Goal: Check status: Check status

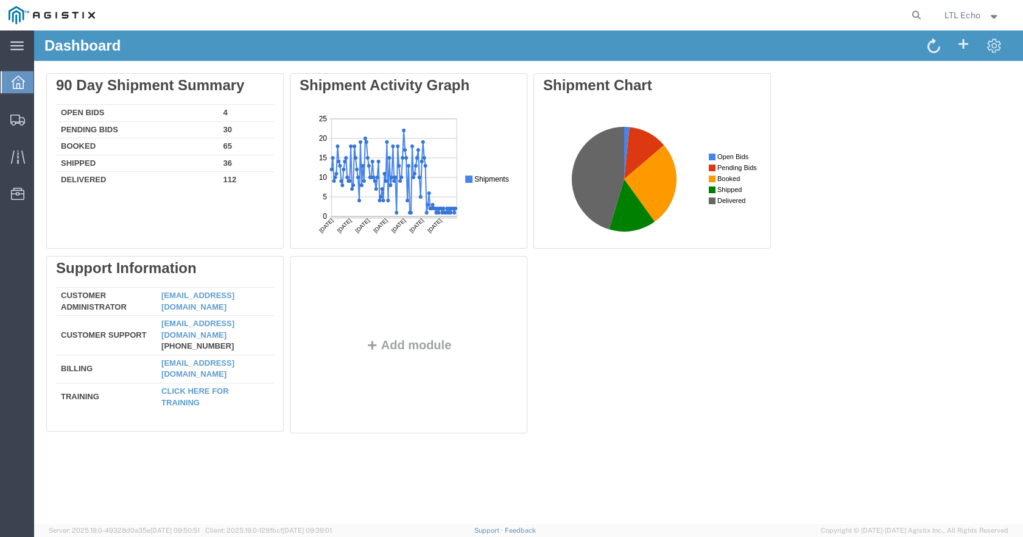
click at [910, 17] on icon at bounding box center [916, 15] width 17 height 17
paste input "56839681"
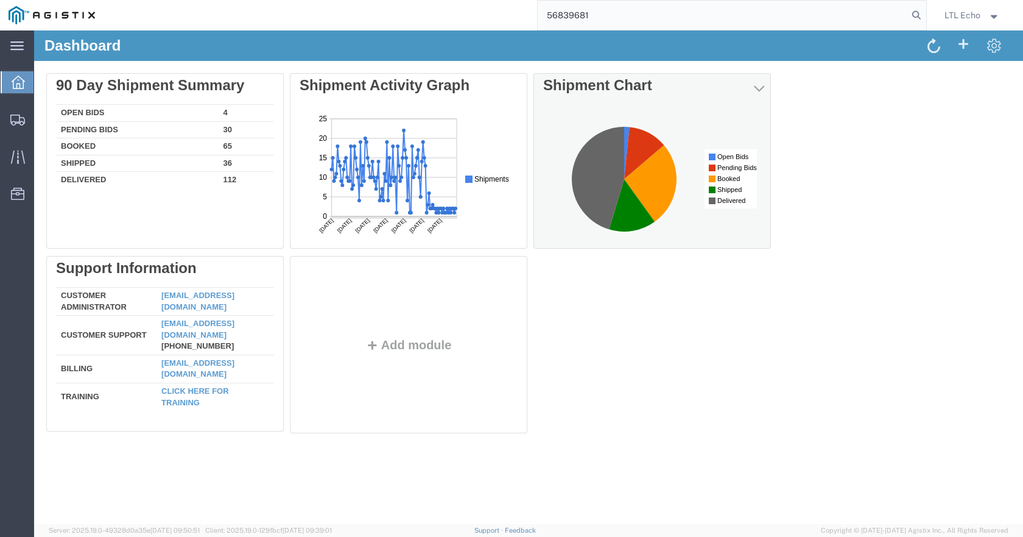
type input "56839681"
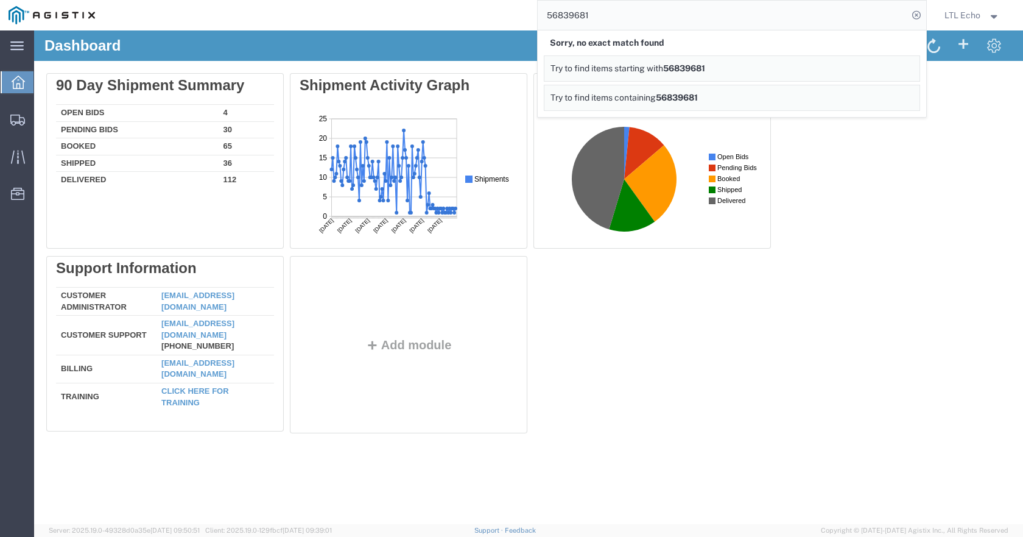
click at [649, 27] on input "56839681" at bounding box center [723, 15] width 370 height 29
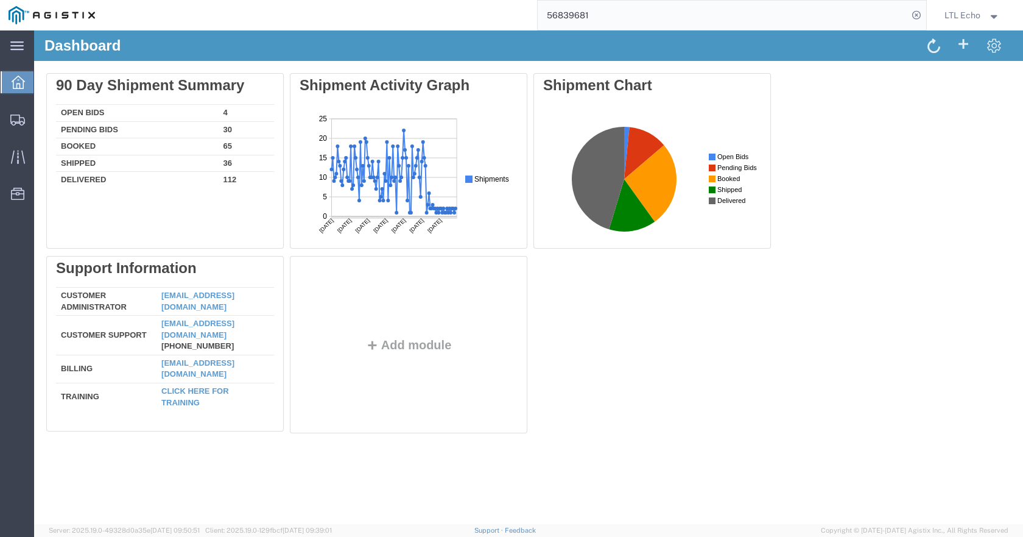
click at [641, 20] on input "56839681" at bounding box center [723, 15] width 370 height 29
click at [42, 122] on span "Shipments" at bounding box center [38, 119] width 9 height 24
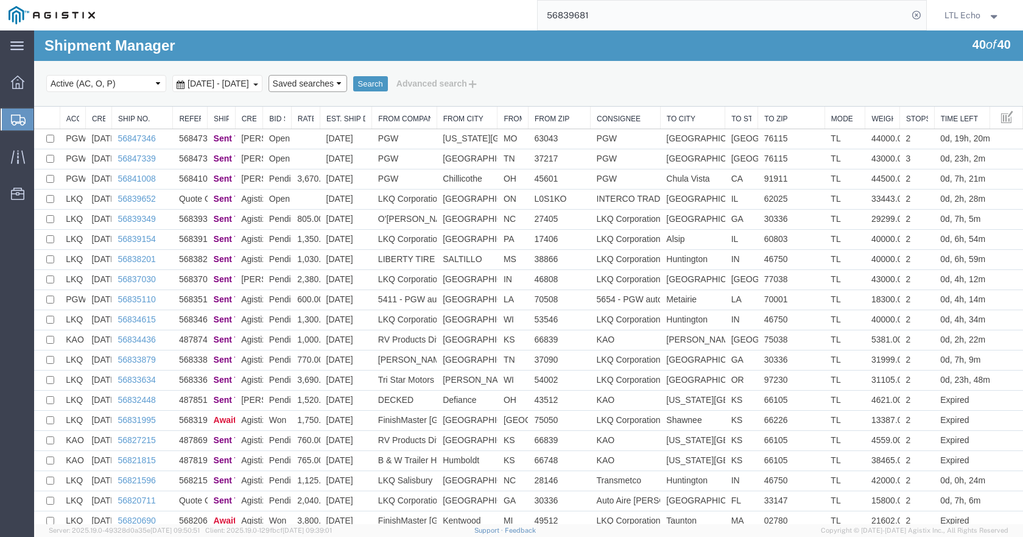
click at [340, 85] on select "Saved searches LKQ TL Lost PGW TL" at bounding box center [308, 83] width 79 height 17
select select "PGW TL"
click at [291, 75] on select "Saved searches LKQ TL Lost PGW TL" at bounding box center [308, 83] width 79 height 17
